Goal: Transaction & Acquisition: Purchase product/service

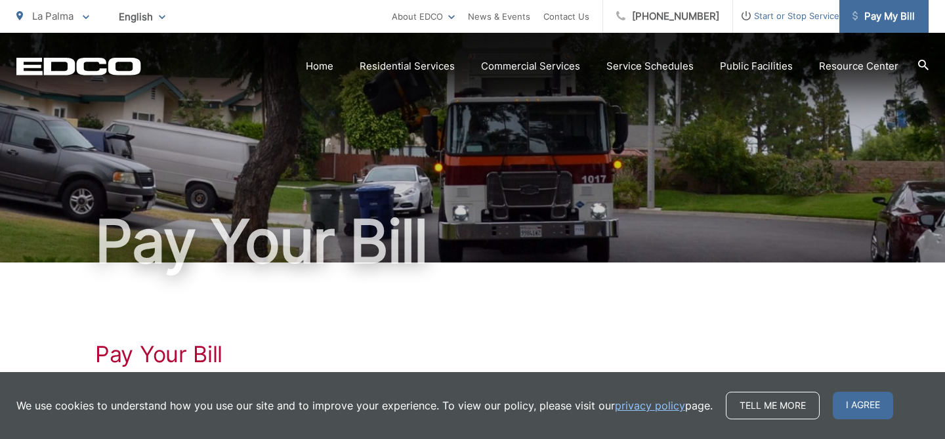
click at [881, 20] on span "Pay My Bill" at bounding box center [884, 17] width 62 height 16
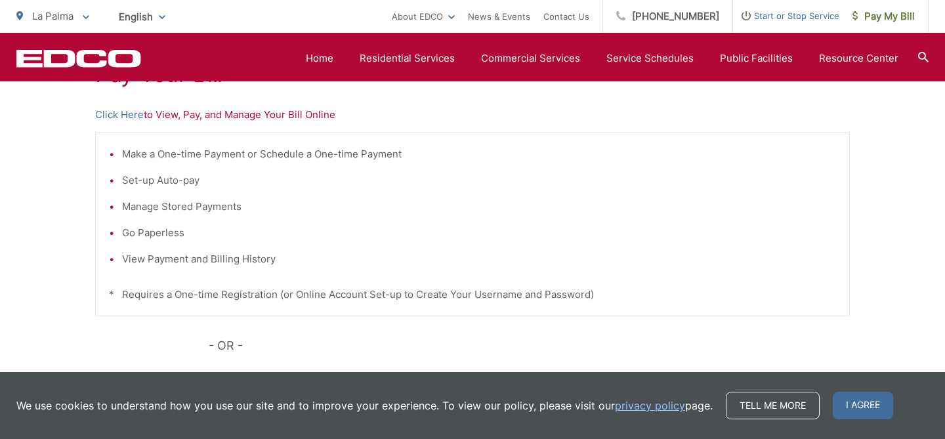
scroll to position [271, 0]
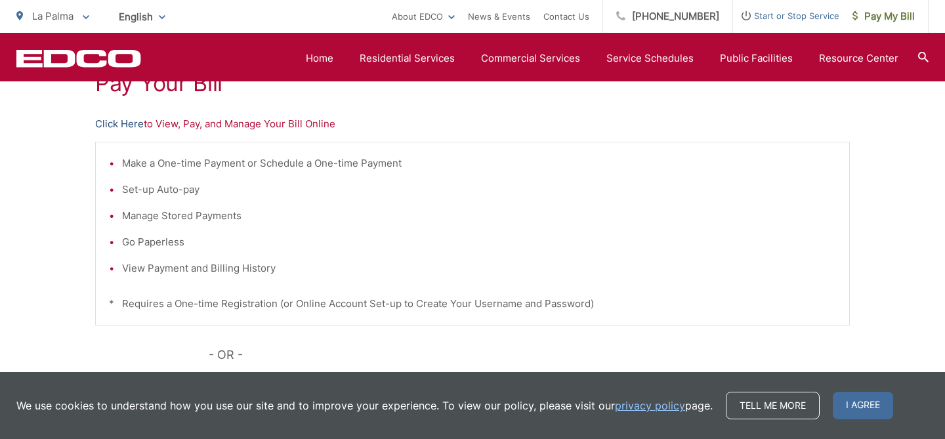
click at [121, 128] on link "Click Here" at bounding box center [119, 124] width 49 height 16
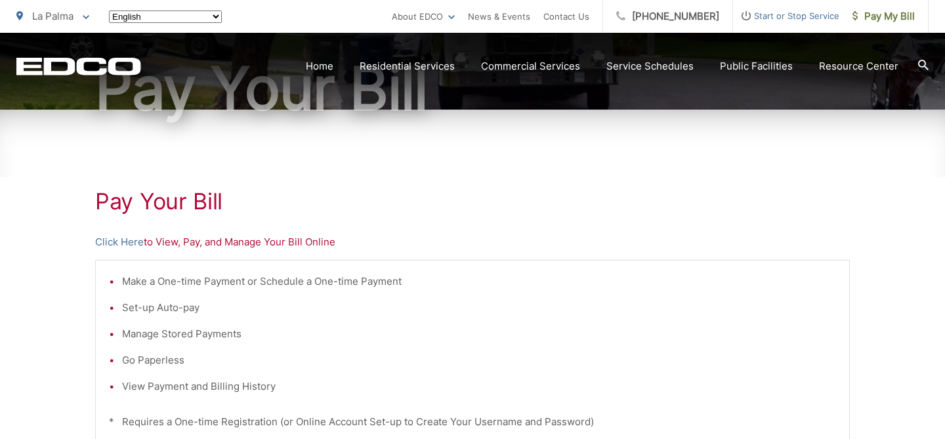
scroll to position [167, 0]
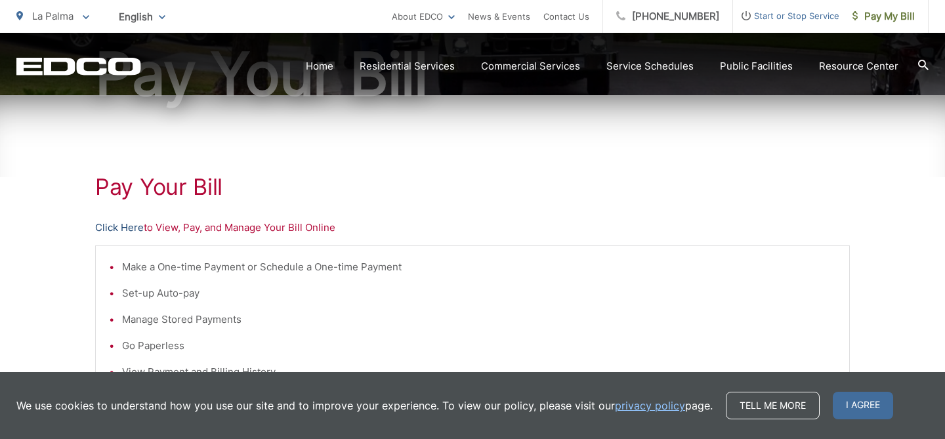
click at [108, 228] on link "Click Here" at bounding box center [119, 228] width 49 height 16
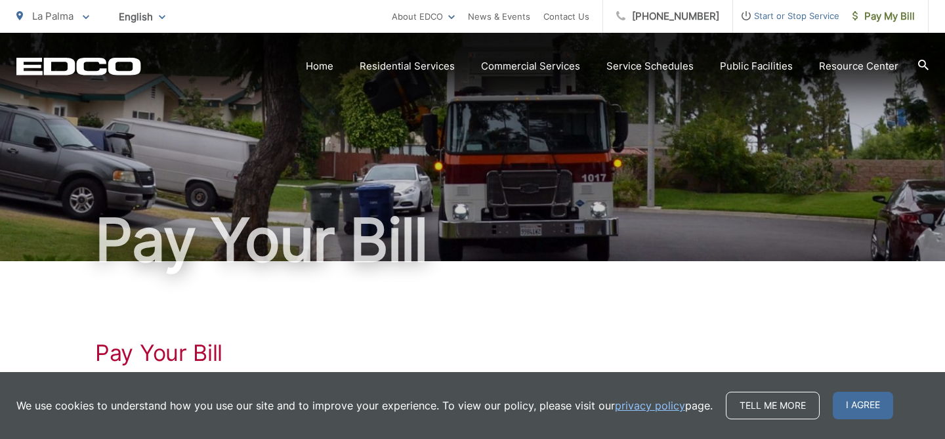
scroll to position [0, 0]
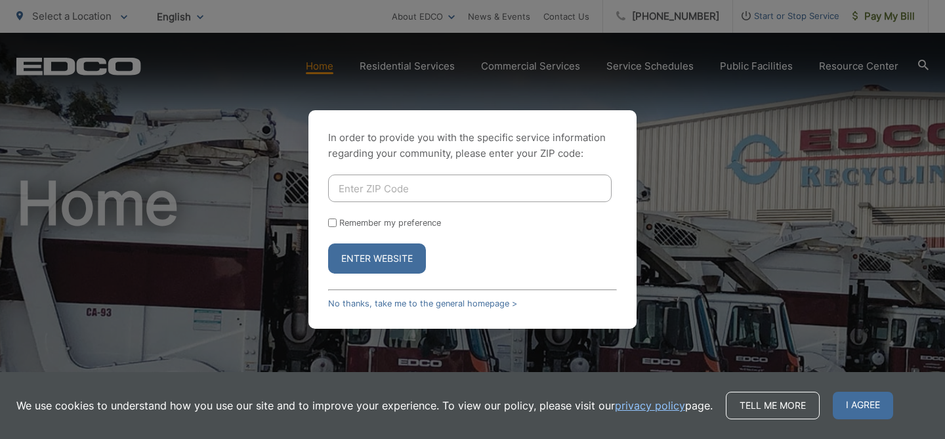
click at [530, 196] on input "Enter ZIP Code" at bounding box center [470, 189] width 284 height 28
click at [500, 187] on input "Enter ZIP Code" at bounding box center [470, 189] width 284 height 28
type input "90620"
click at [332, 220] on input "Remember my preference" at bounding box center [332, 223] width 9 height 9
checkbox input "true"
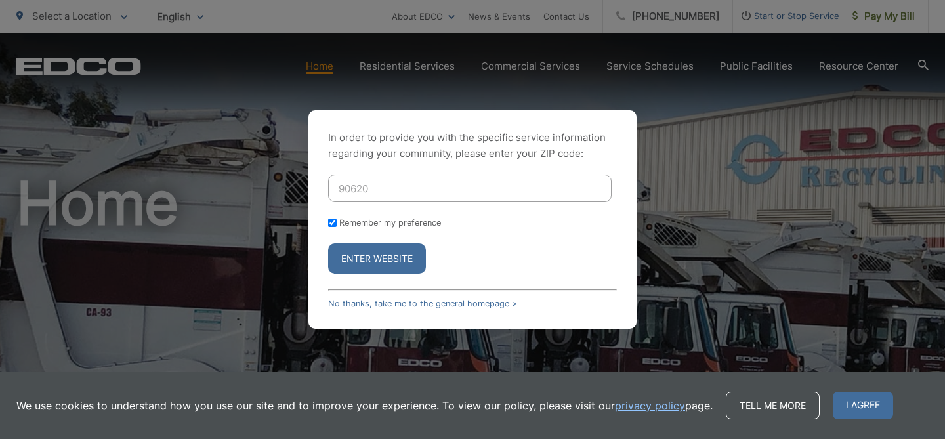
click at [362, 262] on button "Enter Website" at bounding box center [377, 259] width 98 height 30
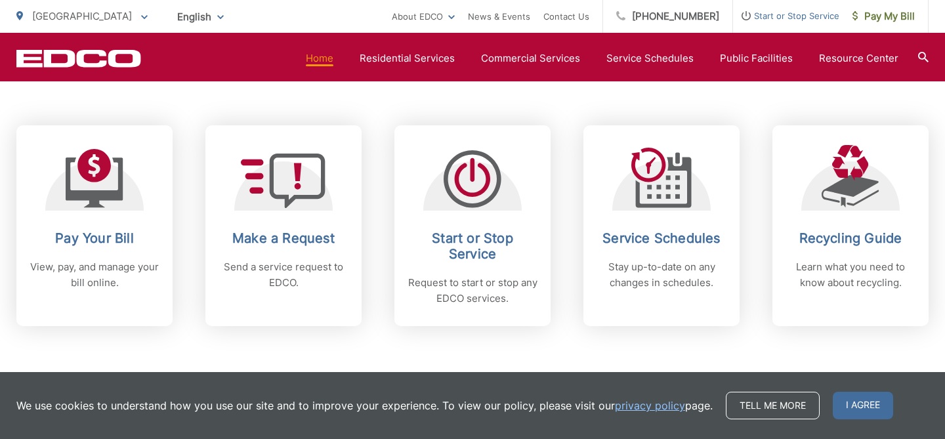
scroll to position [527, 0]
